Goal: Navigation & Orientation: Find specific page/section

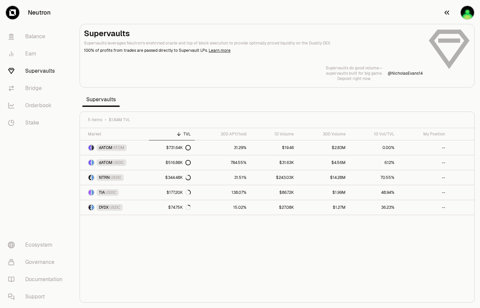
click at [469, 11] on img "button" at bounding box center [466, 12] width 13 height 13
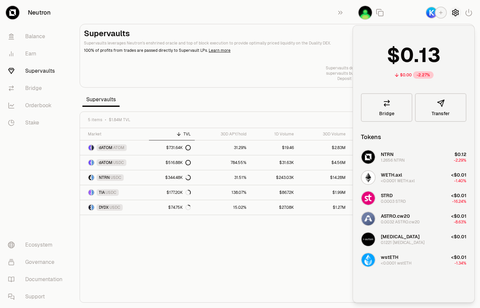
click at [455, 12] on icon "button" at bounding box center [455, 12] width 3 height 3
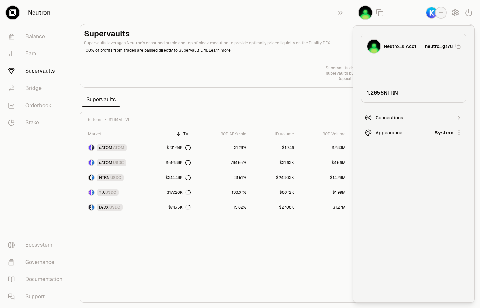
click at [395, 131] on html "Neutron Balance Earn Supervaults Bridge Orderbook Stake Ecosystem Governance Do…" at bounding box center [240, 154] width 480 height 308
click at [412, 163] on div "Dark" at bounding box center [434, 162] width 60 height 13
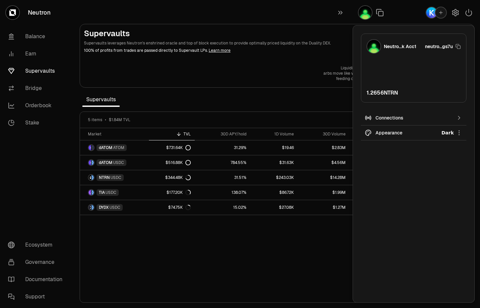
click at [391, 115] on div "Connections" at bounding box center [413, 117] width 76 height 7
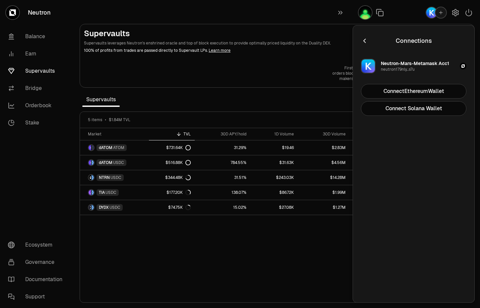
click at [363, 39] on icon "button" at bounding box center [364, 40] width 7 height 7
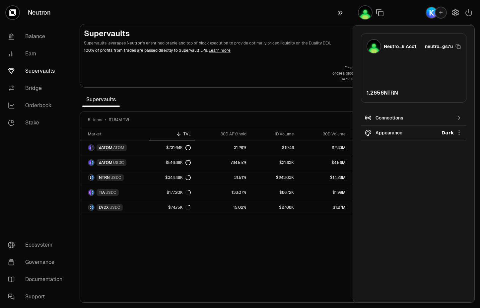
click at [342, 9] on icon "button" at bounding box center [339, 13] width 7 height 8
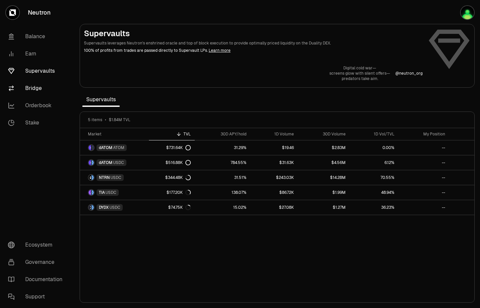
click at [32, 85] on link "Bridge" at bounding box center [37, 88] width 69 height 17
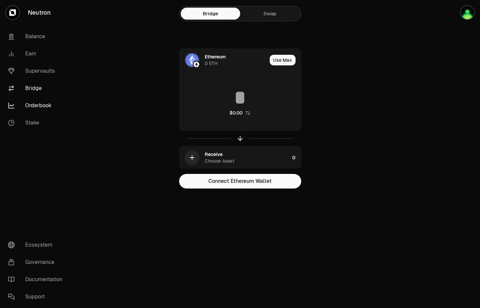
click at [36, 104] on link "Orderbook" at bounding box center [37, 105] width 69 height 17
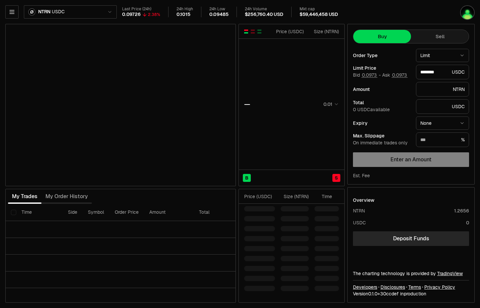
type input "********"
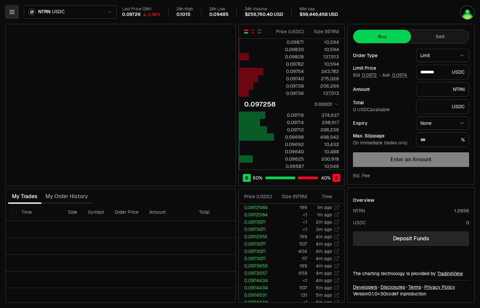
click at [12, 10] on icon "button" at bounding box center [12, 12] width 7 height 7
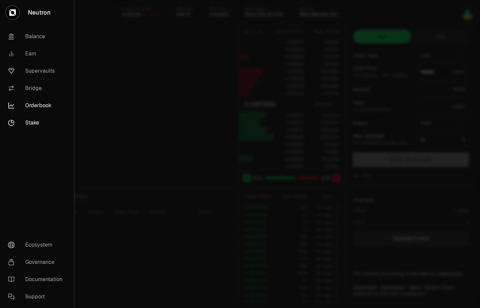
click at [29, 121] on link "Stake" at bounding box center [37, 122] width 69 height 17
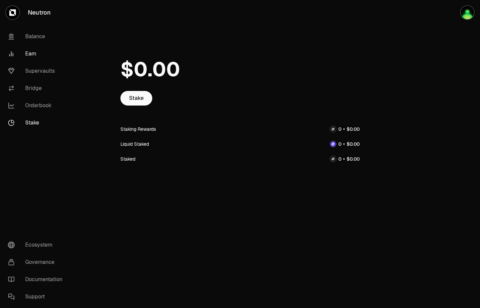
click at [30, 52] on link "Earn" at bounding box center [37, 53] width 69 height 17
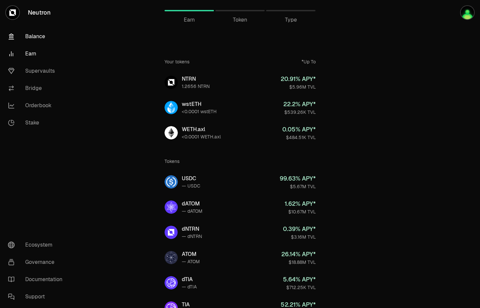
click at [32, 35] on link "Balance" at bounding box center [37, 36] width 69 height 17
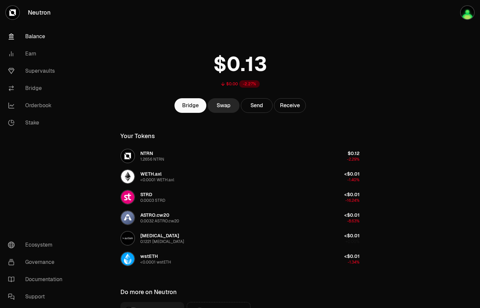
click at [388, 110] on main "$0.00 -2.27% Bridge Swap Send Receive Your Tokens NTRN 1.2656 NTRN $0.12 -2.29%…" at bounding box center [276, 190] width 405 height 381
click at [35, 243] on link "Ecosystem" at bounding box center [37, 244] width 69 height 17
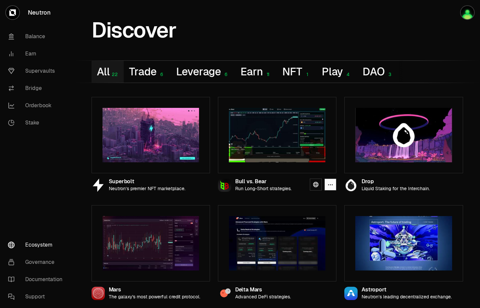
click at [273, 143] on img at bounding box center [277, 135] width 96 height 54
click at [317, 184] on icon at bounding box center [315, 184] width 5 height 5
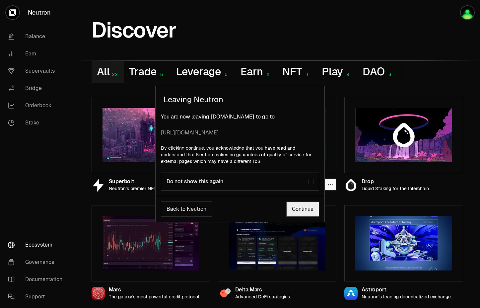
click at [303, 207] on link "Continue" at bounding box center [302, 208] width 33 height 15
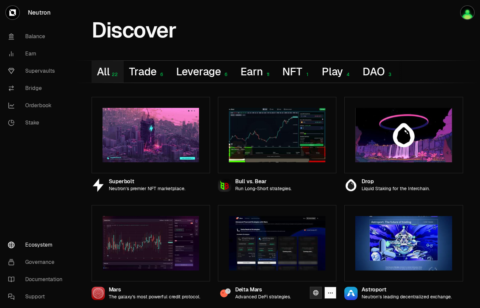
click at [315, 291] on icon at bounding box center [315, 292] width 5 height 5
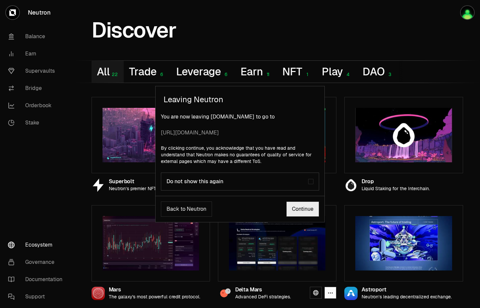
click at [298, 209] on link "Continue" at bounding box center [302, 208] width 33 height 15
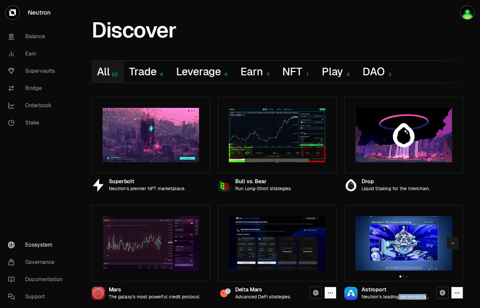
drag, startPoint x: 454, startPoint y: 299, endPoint x: 399, endPoint y: 296, distance: 54.8
click at [399, 296] on div "Astroport Neutron’s leading decentralized exchange." at bounding box center [403, 290] width 118 height 19
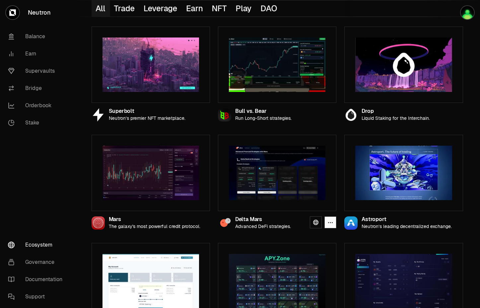
scroll to position [99, 0]
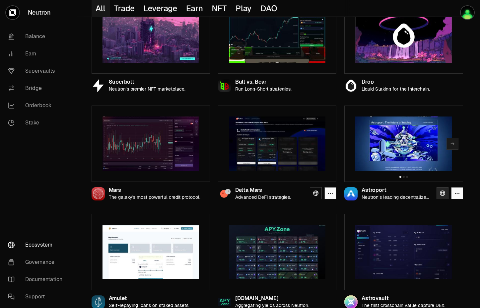
click at [441, 193] on icon at bounding box center [442, 192] width 5 height 5
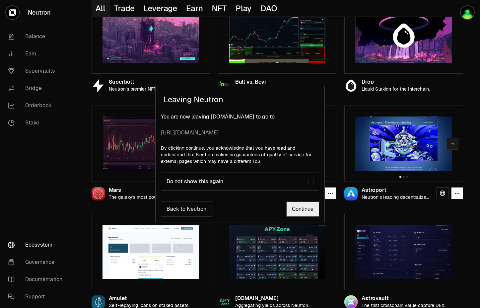
click at [472, 164] on div "Leaving Neutron You are now leaving [DOMAIN_NAME] to go to [URL][DOMAIN_NAME] B…" at bounding box center [240, 154] width 480 height 308
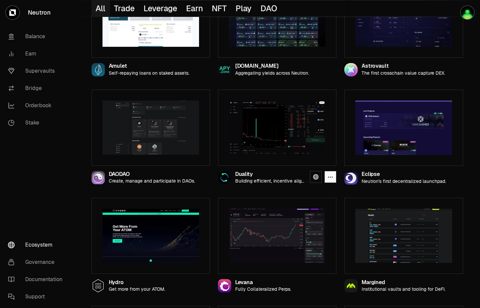
scroll to position [331, 0]
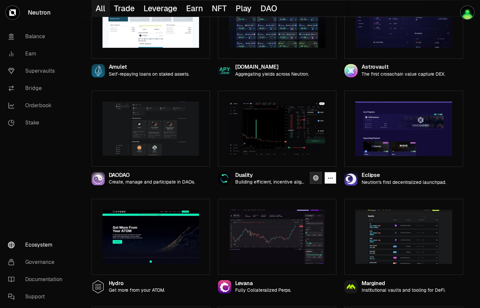
click at [315, 177] on icon at bounding box center [315, 177] width 5 height 5
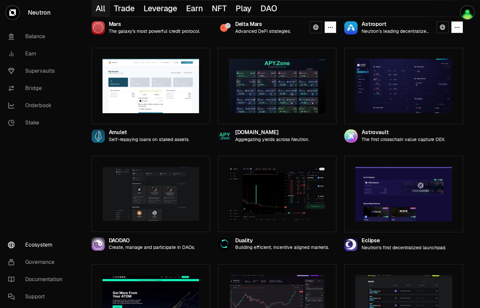
scroll to position [264, 0]
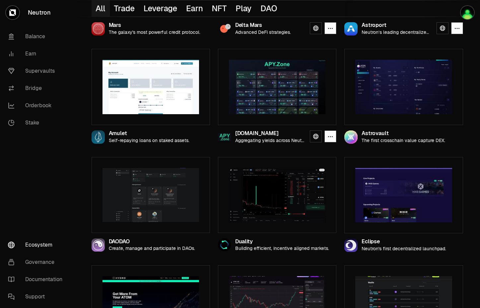
click at [270, 97] on img at bounding box center [277, 87] width 96 height 54
click at [316, 136] on icon at bounding box center [315, 136] width 5 height 5
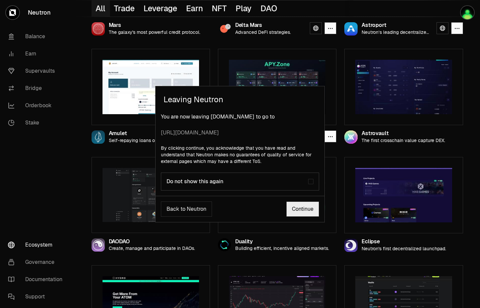
click at [305, 207] on link "Continue" at bounding box center [302, 208] width 33 height 15
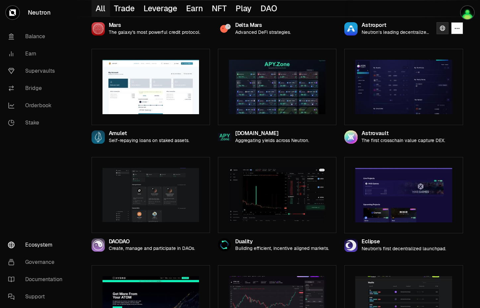
click at [442, 27] on icon at bounding box center [442, 28] width 5 height 5
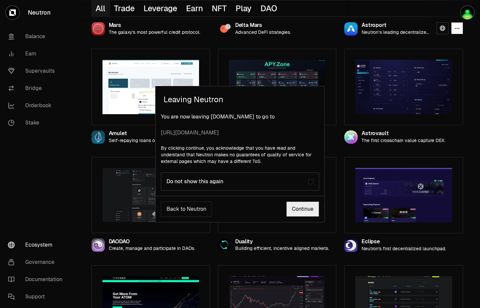
click at [302, 207] on link "Continue" at bounding box center [302, 208] width 33 height 15
